Goal: Information Seeking & Learning: Learn about a topic

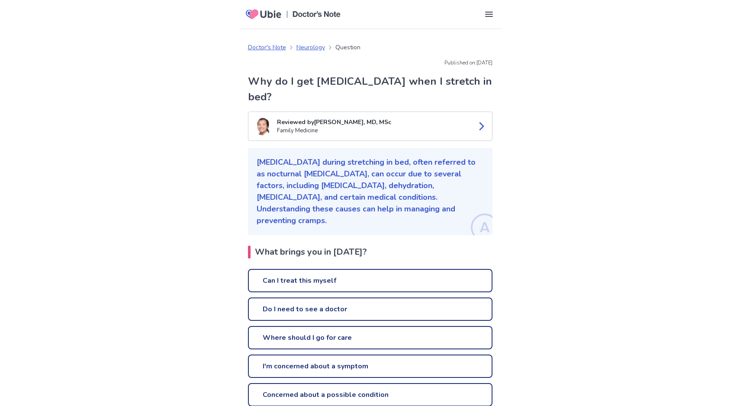
click at [302, 269] on link "Can I treat this myself" at bounding box center [370, 280] width 244 height 23
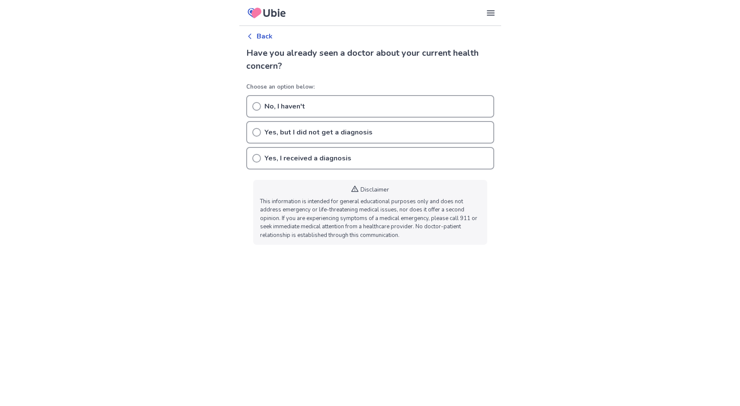
click at [255, 104] on icon at bounding box center [256, 106] width 9 height 9
